Goal: Check status

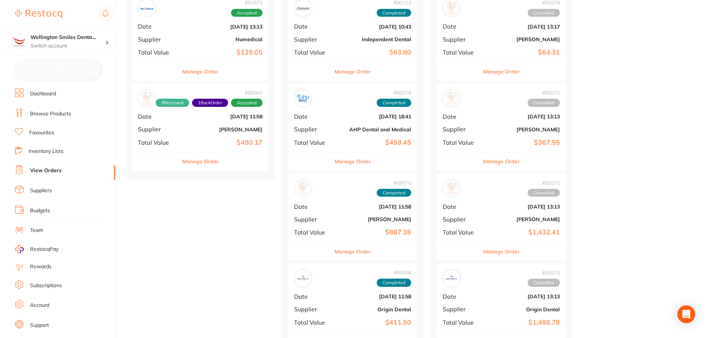
scroll to position [111, 0]
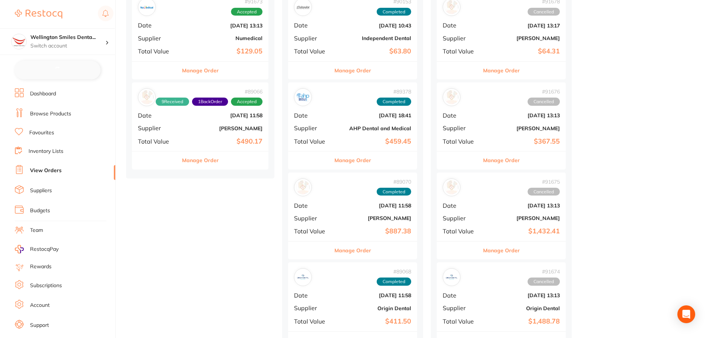
checkbox input "false"
click at [212, 125] on b "[PERSON_NAME]" at bounding box center [223, 128] width 79 height 6
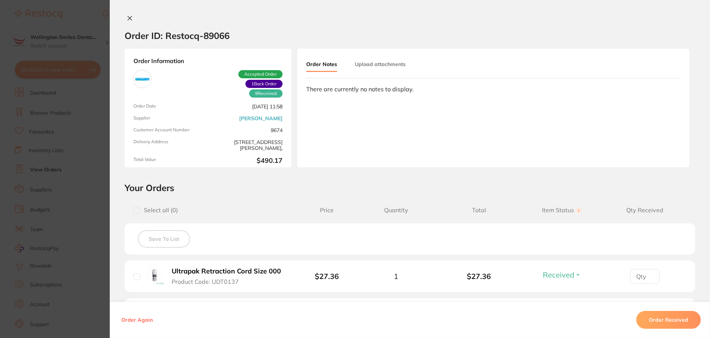
click at [90, 126] on section "Order ID: Restocq- 89066 Order Information 9 Received 1 Back Order Accepted Ord…" at bounding box center [355, 169] width 710 height 338
